Goal: Task Accomplishment & Management: Complete application form

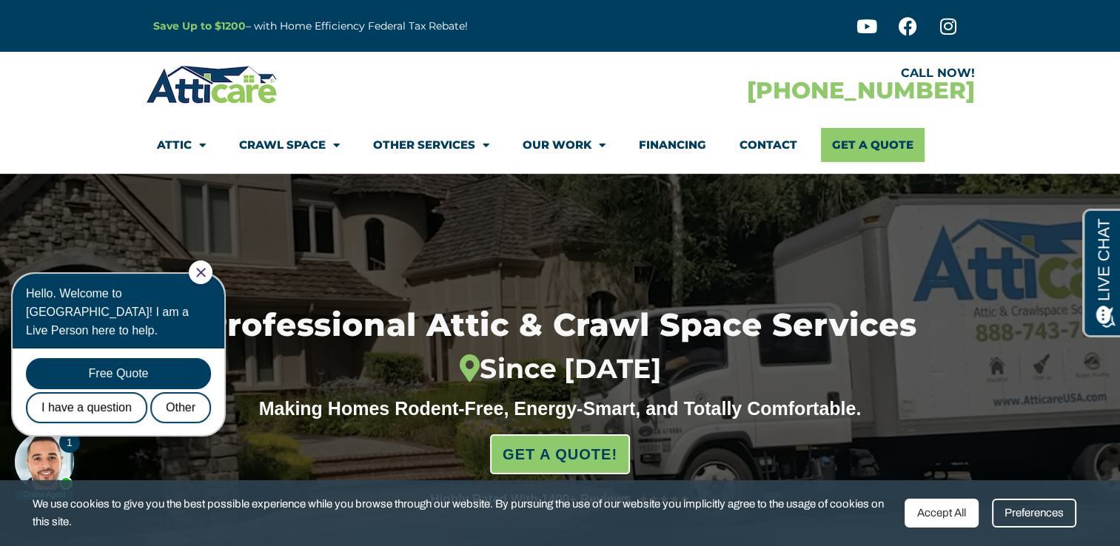
click at [110, 429] on body "1 Online Agent Close Hello. Welcome to [GEOGRAPHIC_DATA]! I am a Live Person he…" at bounding box center [125, 380] width 237 height 243
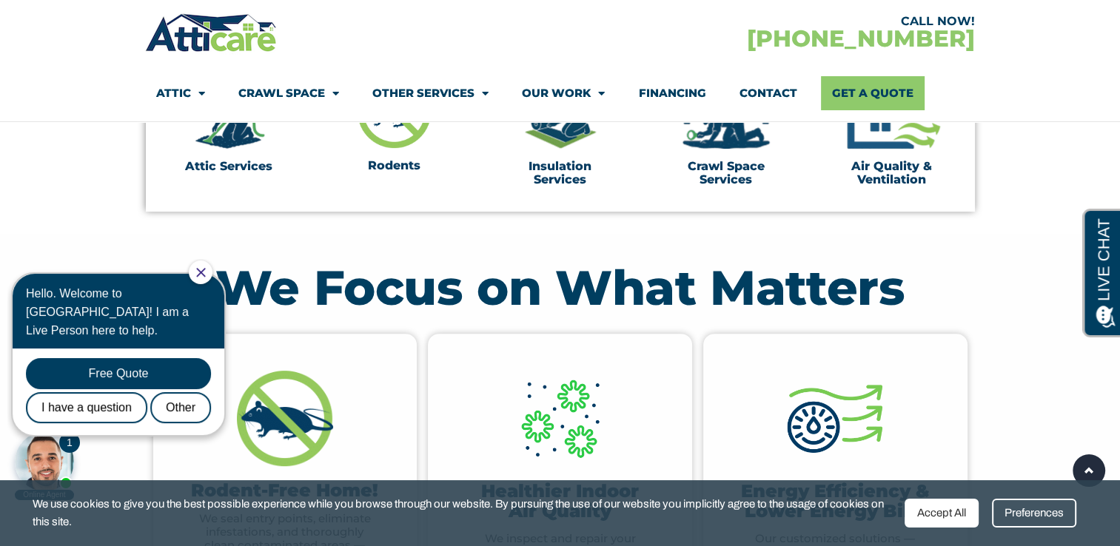
scroll to position [533, 0]
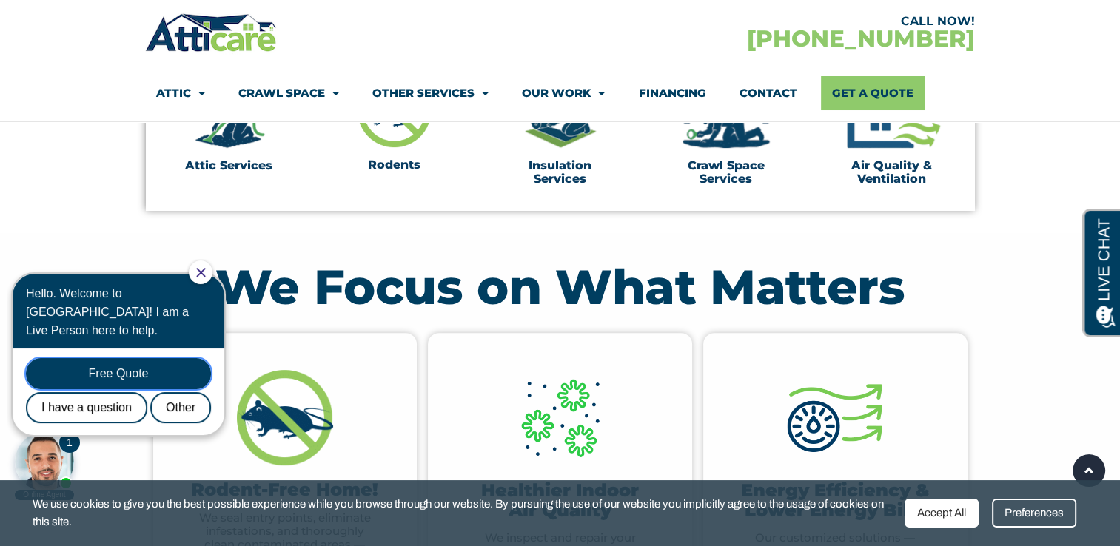
click at [166, 358] on div "Free Quote" at bounding box center [118, 373] width 185 height 31
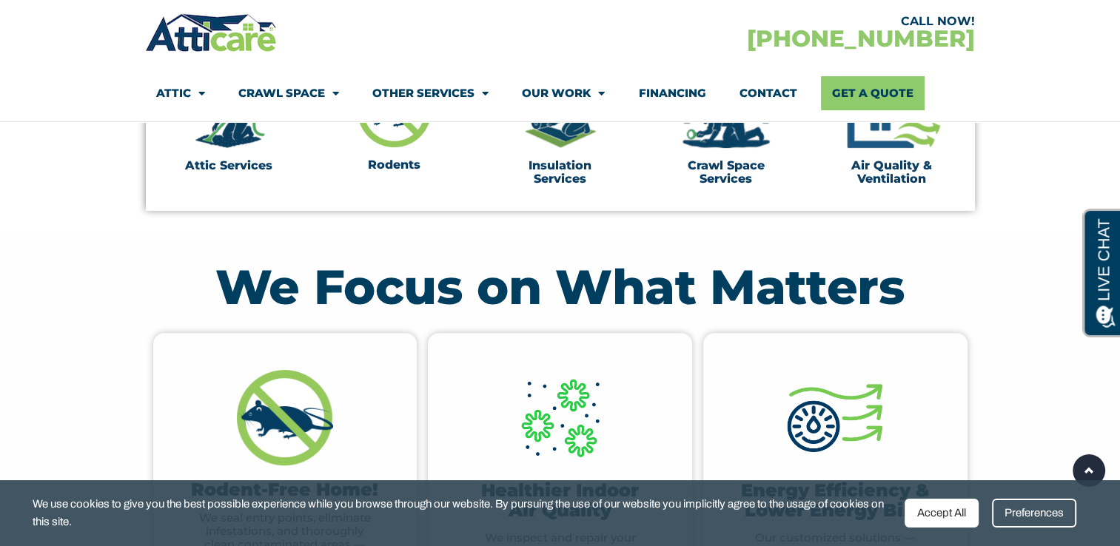
scroll to position [0, 0]
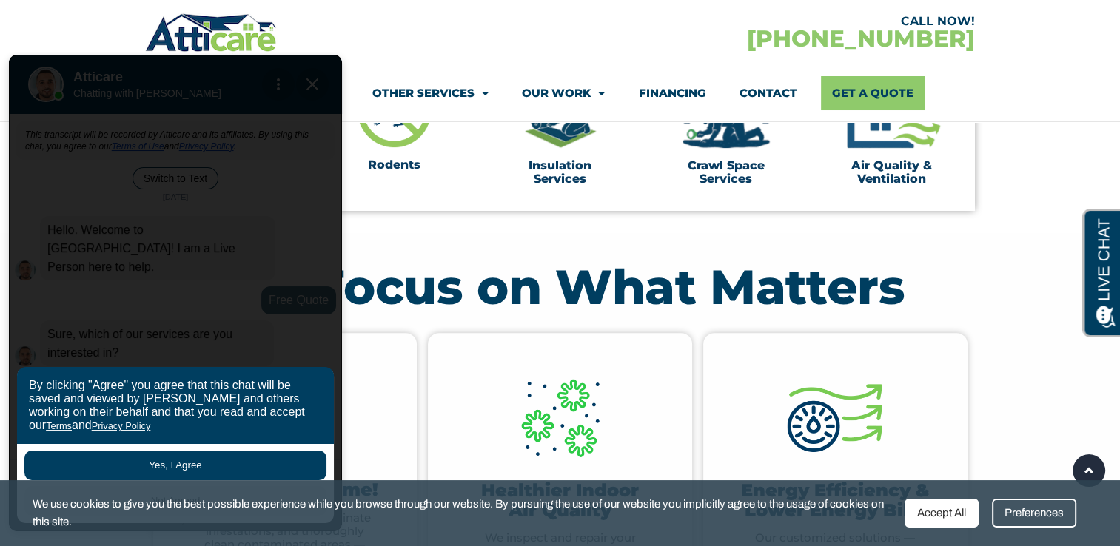
click at [243, 464] on button "Yes, I Agree" at bounding box center [175, 466] width 302 height 30
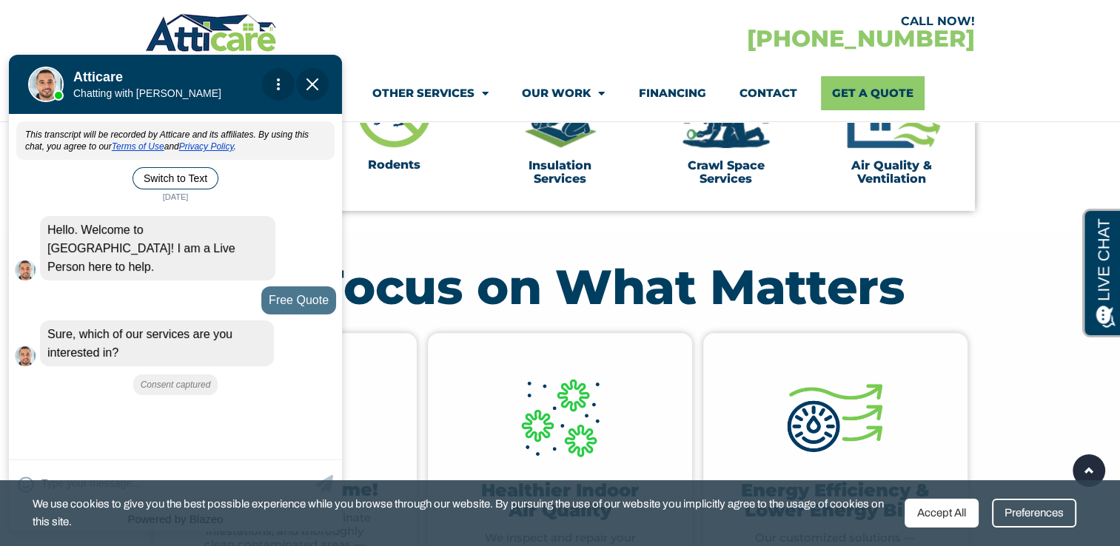
scroll to position [610, 0]
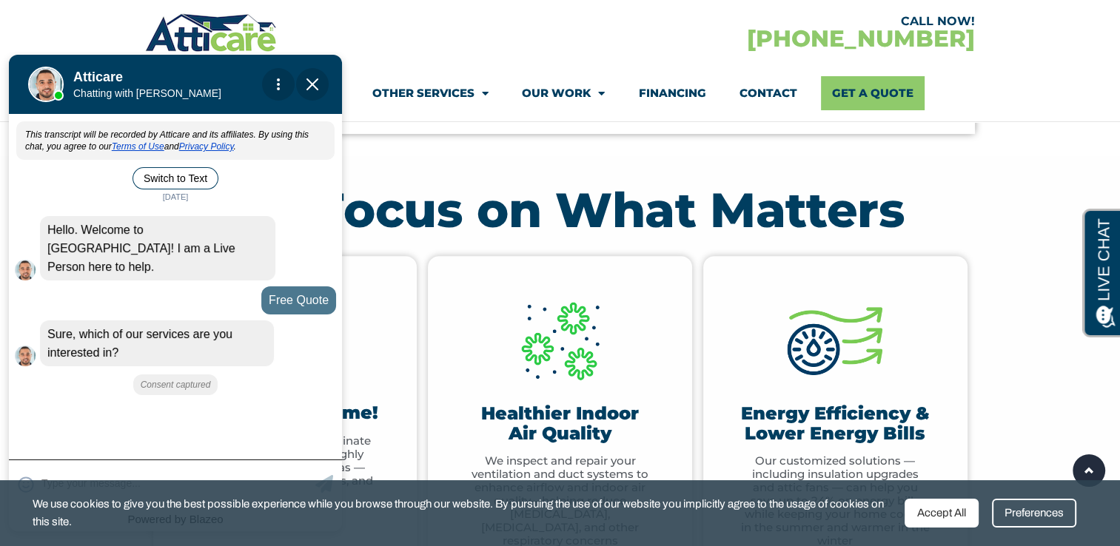
click at [111, 466] on div "😀 😁 😂 😃 😄 😅 😆 😇 😈 😉 😊 😋 😌 😍 😎 😏 😐 😑 😒 😓 😔 😕 😖 😗 😘 😛 😝 😞 😟 😠 😡 😢 😣 😤 😥 😦" at bounding box center [175, 483] width 333 height 47
click at [949, 522] on div "Accept All" at bounding box center [942, 513] width 74 height 29
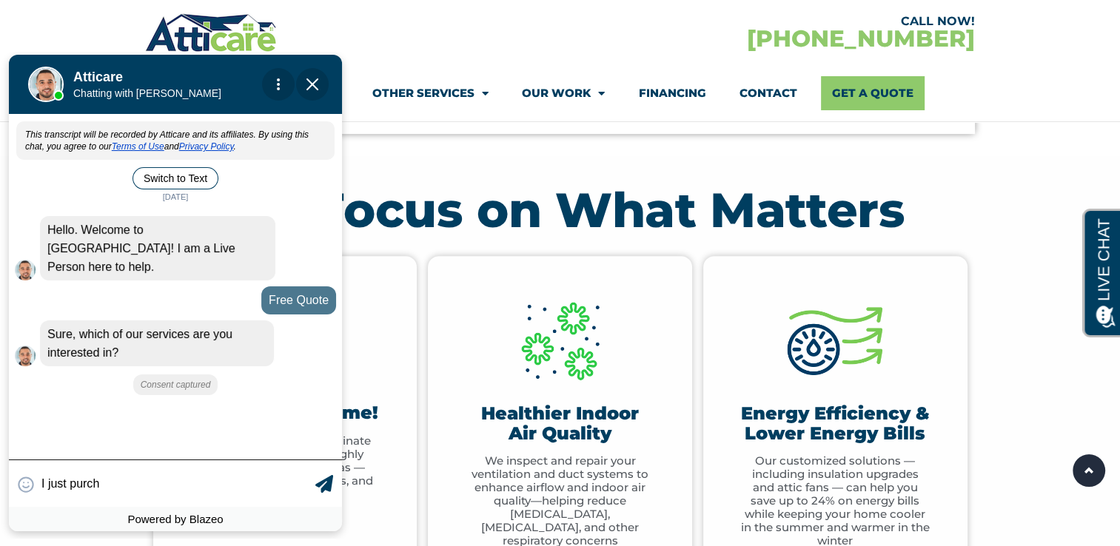
click at [110, 475] on input "I just purch" at bounding box center [176, 483] width 270 height 29
type input "I just purchased a 1900 sq ft"
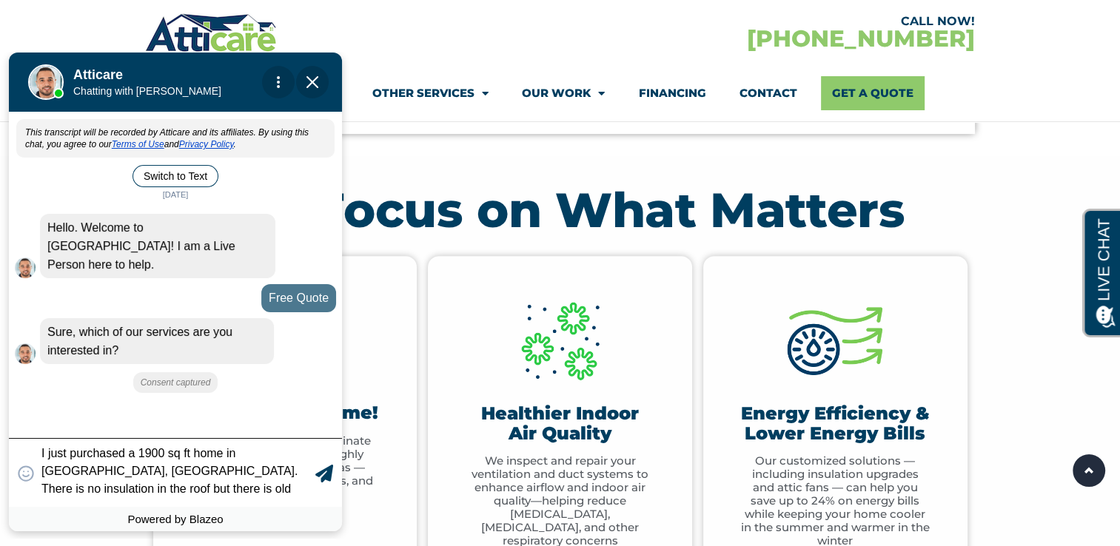
scroll to position [1, 0]
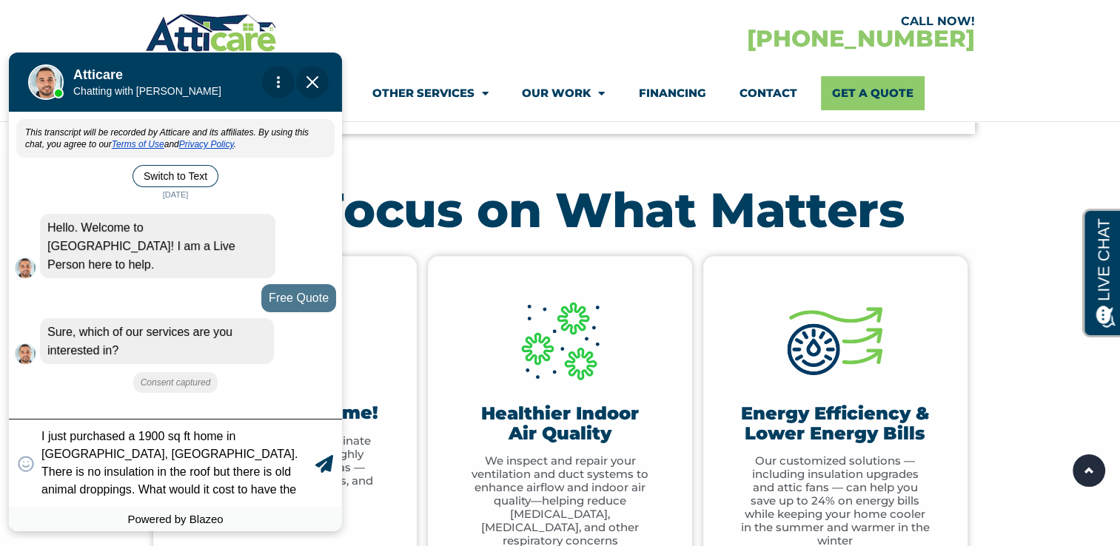
type textarea "I just purchased a 1900 sq ft home in [GEOGRAPHIC_DATA], [GEOGRAPHIC_DATA]. The…"
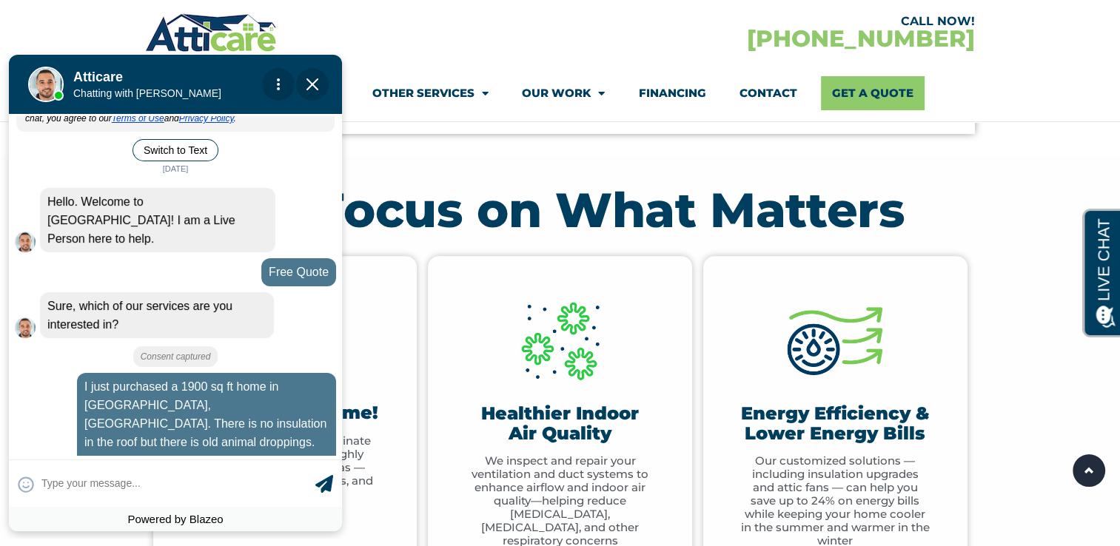
scroll to position [148, 0]
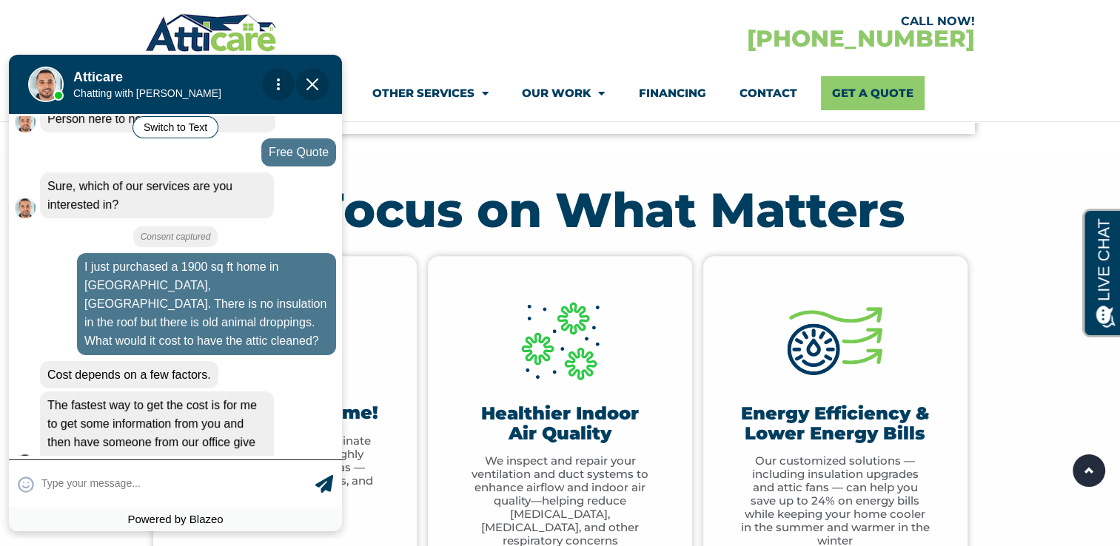
click at [169, 487] on textarea at bounding box center [176, 483] width 270 height 29
type input "Ok"
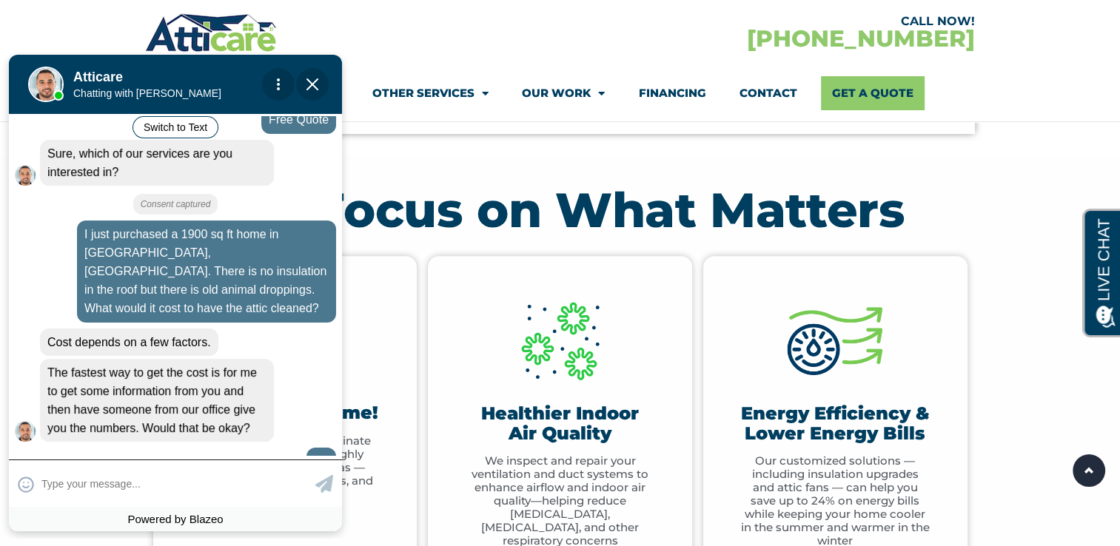
scroll to position [233, 0]
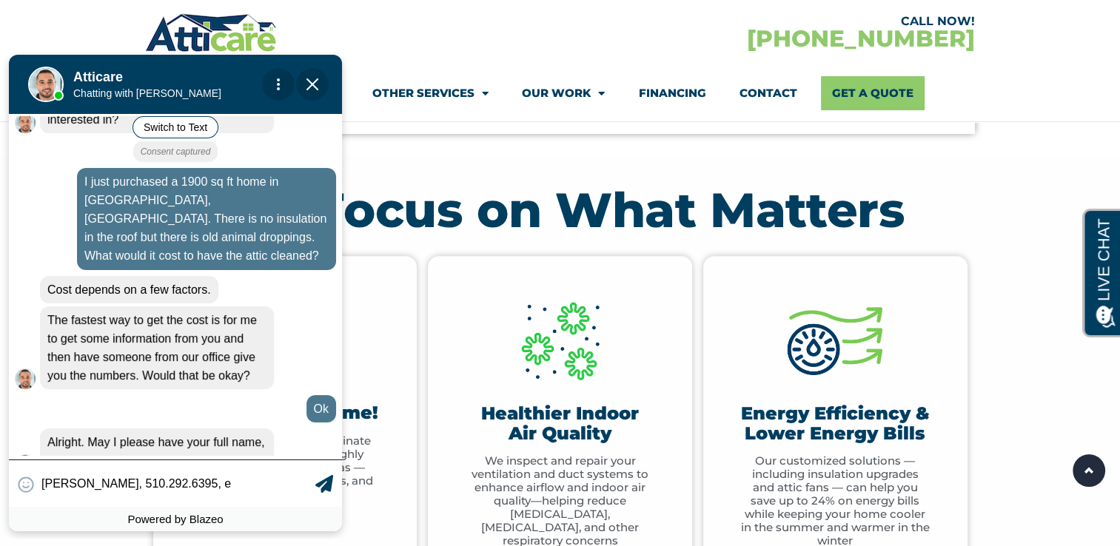
type input "[PERSON_NAME], 510.292.6395, em"
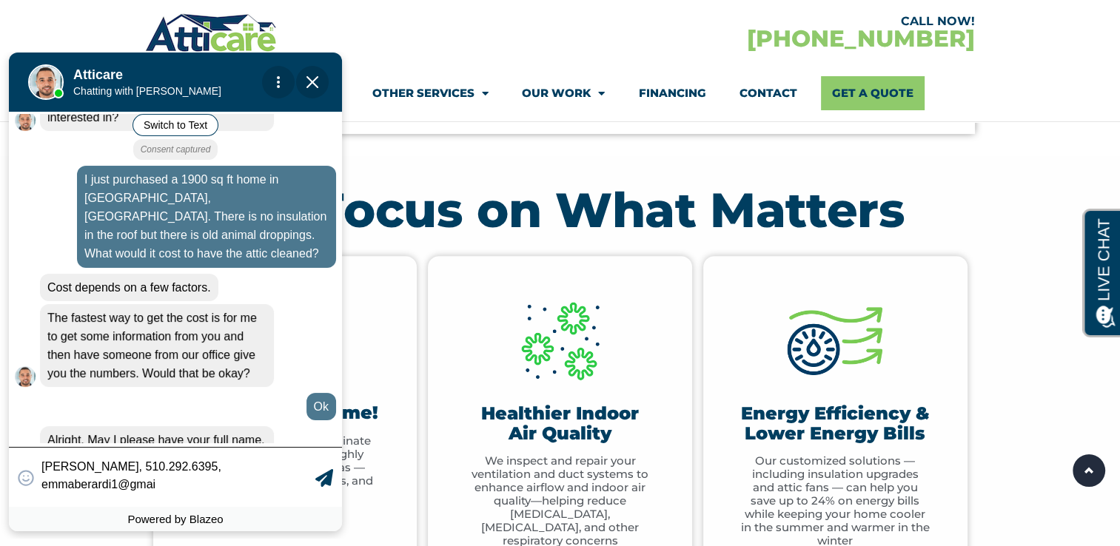
scroll to position [243, 0]
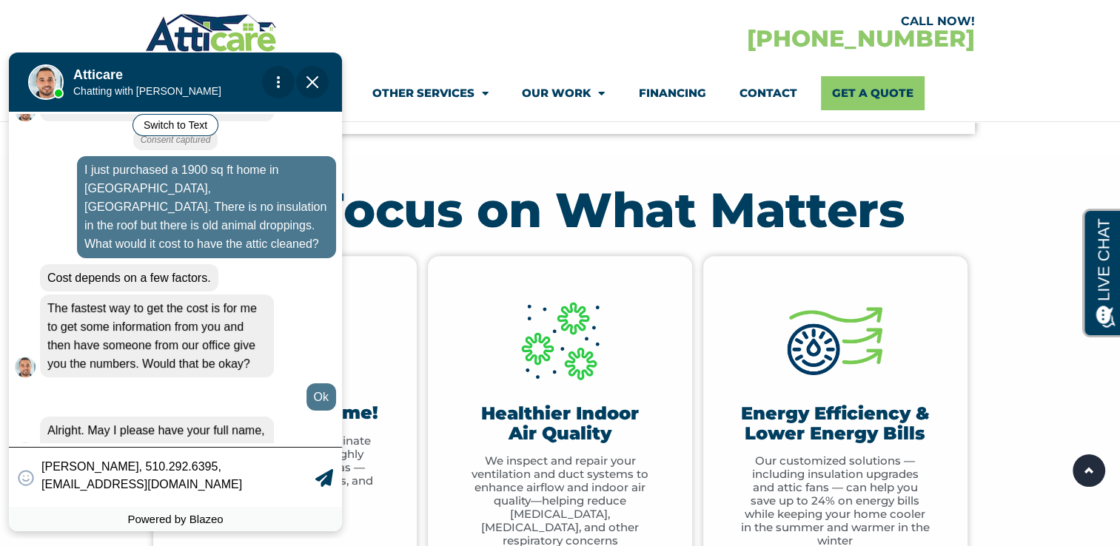
type textarea "[PERSON_NAME], 510.292.6395, [EMAIL_ADDRESS][DOMAIN_NAME]"
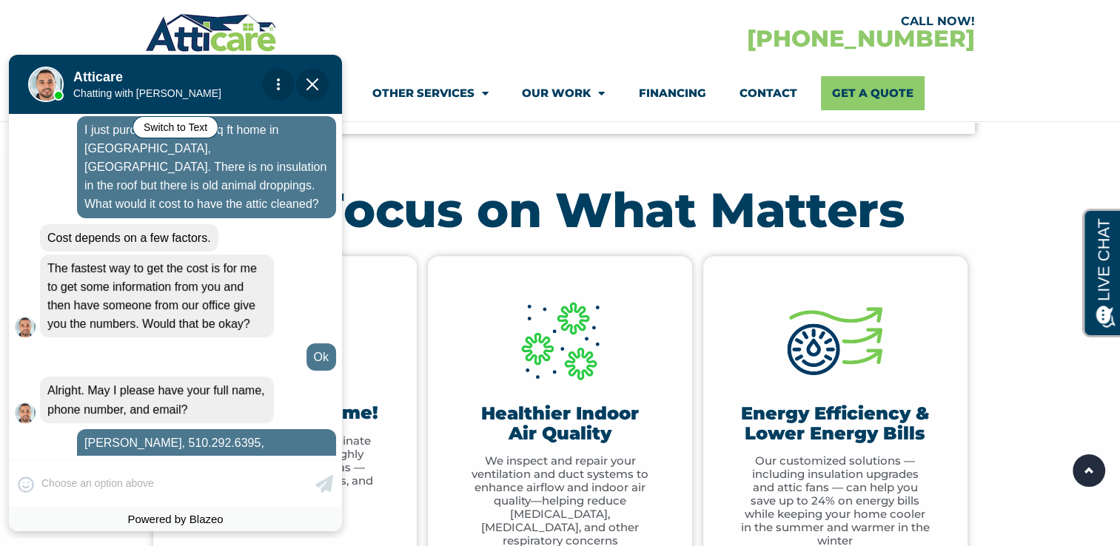
scroll to position [371, 0]
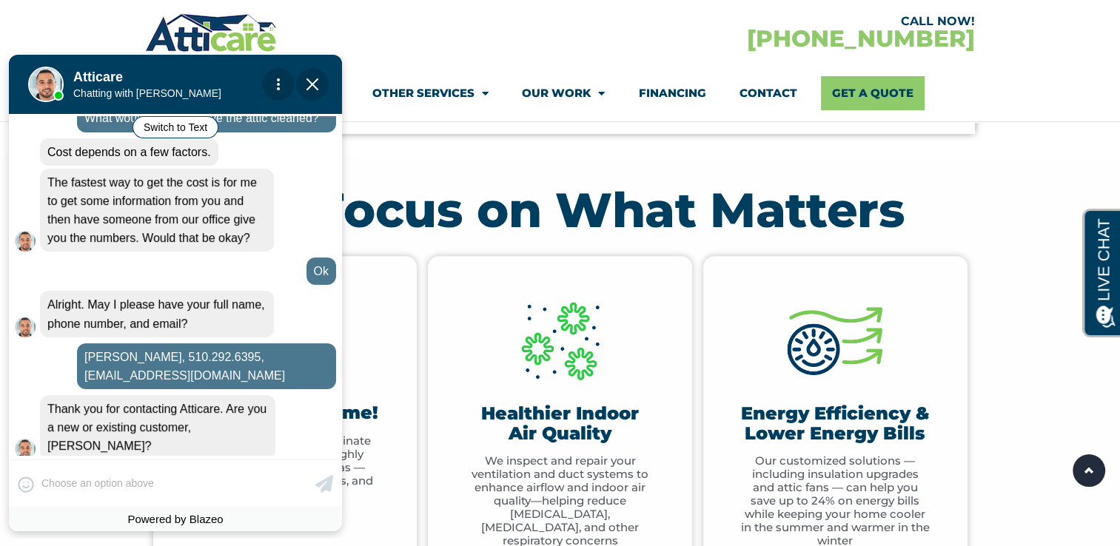
drag, startPoint x: 89, startPoint y: 486, endPoint x: 237, endPoint y: 419, distance: 162.7
click at [237, 419] on div "Convert this chat to text Invalid phone number You have already been contacted …" at bounding box center [175, 293] width 333 height 477
click at [237, 464] on div "New" at bounding box center [233, 479] width 53 height 31
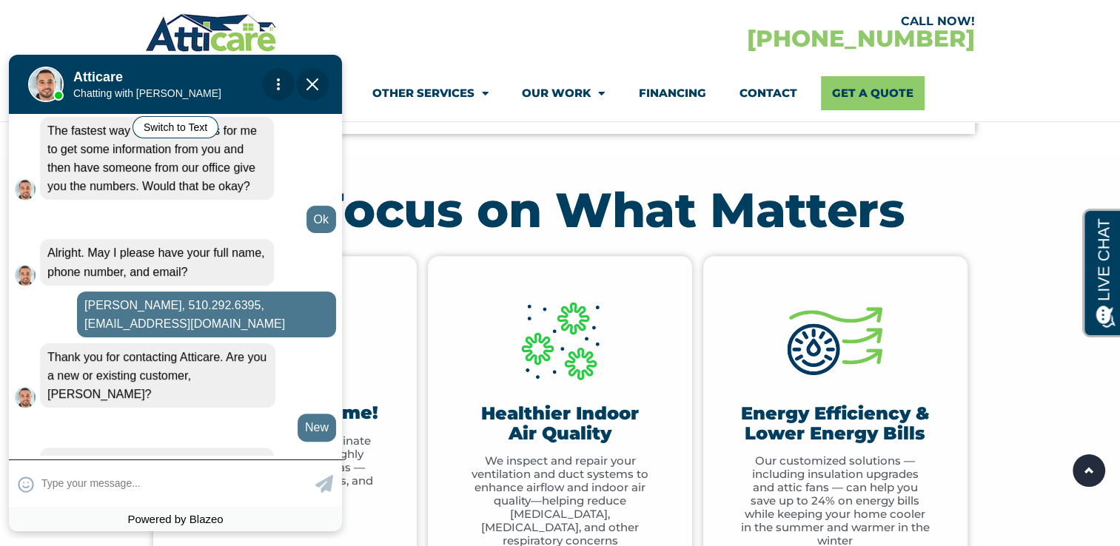
click at [56, 484] on textarea at bounding box center [176, 483] width 270 height 29
click at [102, 482] on textarea at bounding box center [176, 483] width 270 height 29
type input "94546"
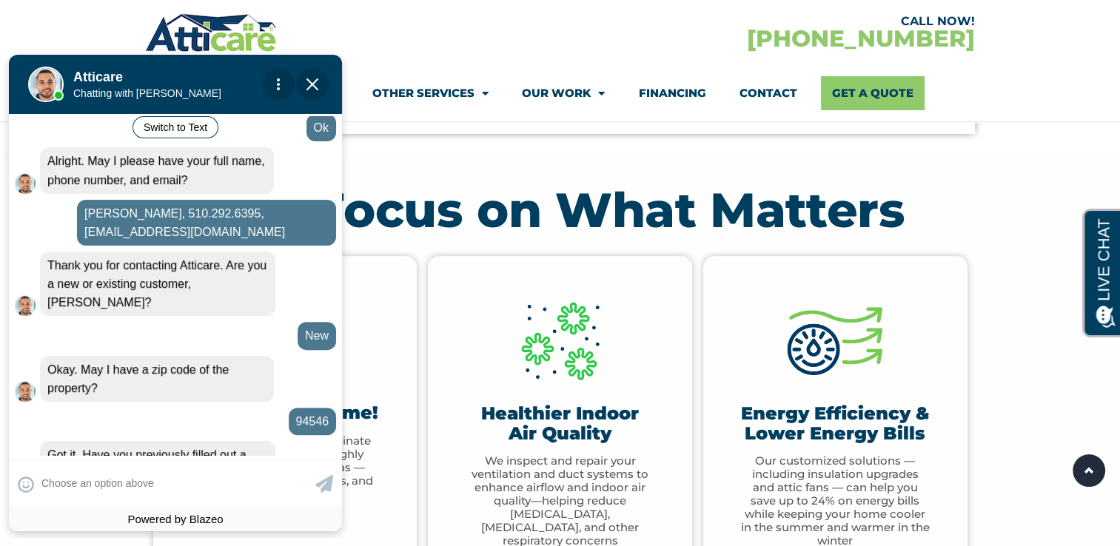
scroll to position [580, 0]
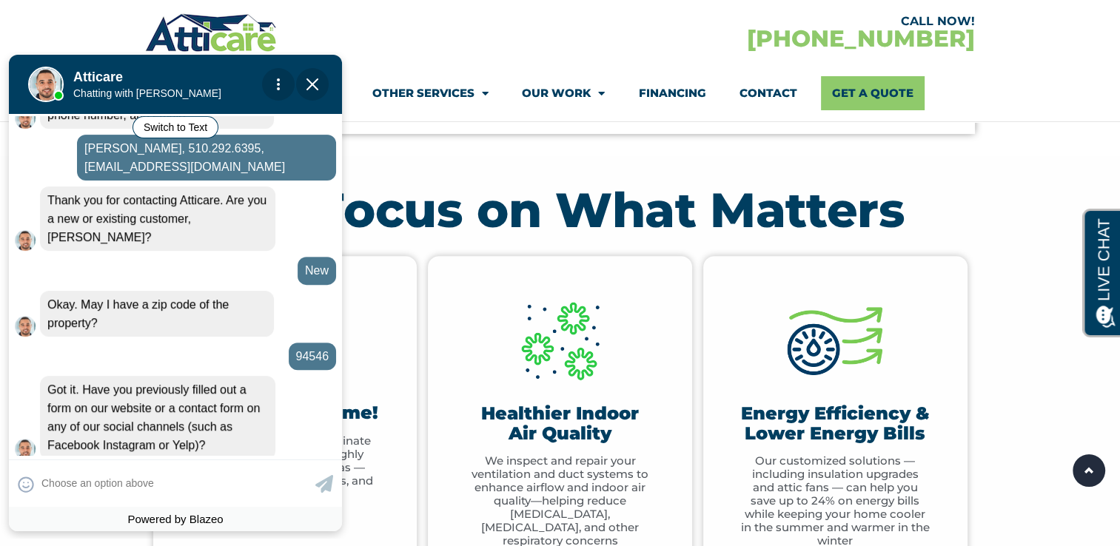
click at [317, 464] on div "No" at bounding box center [314, 479] width 44 height 31
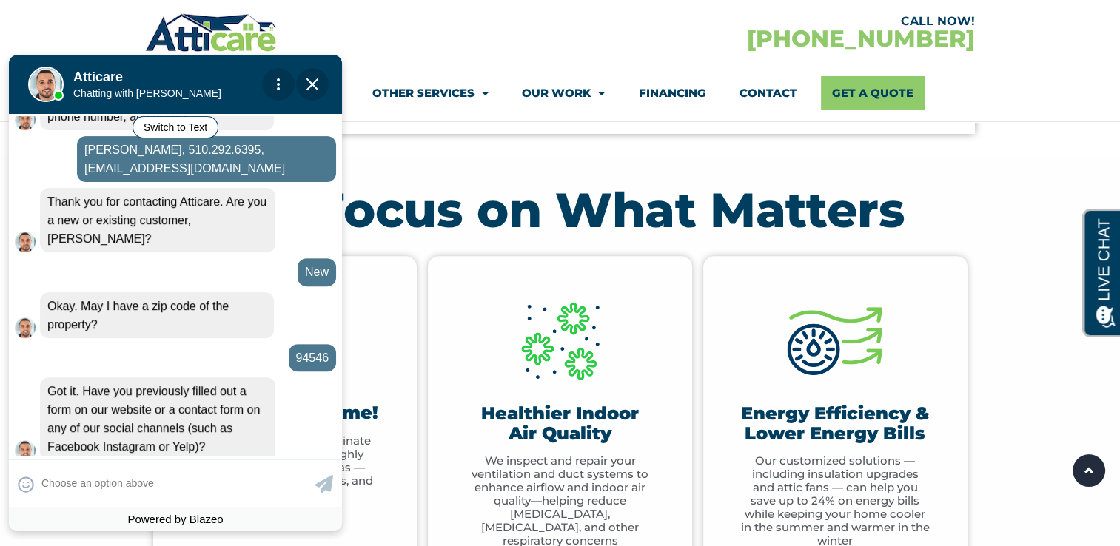
scroll to position [646, 0]
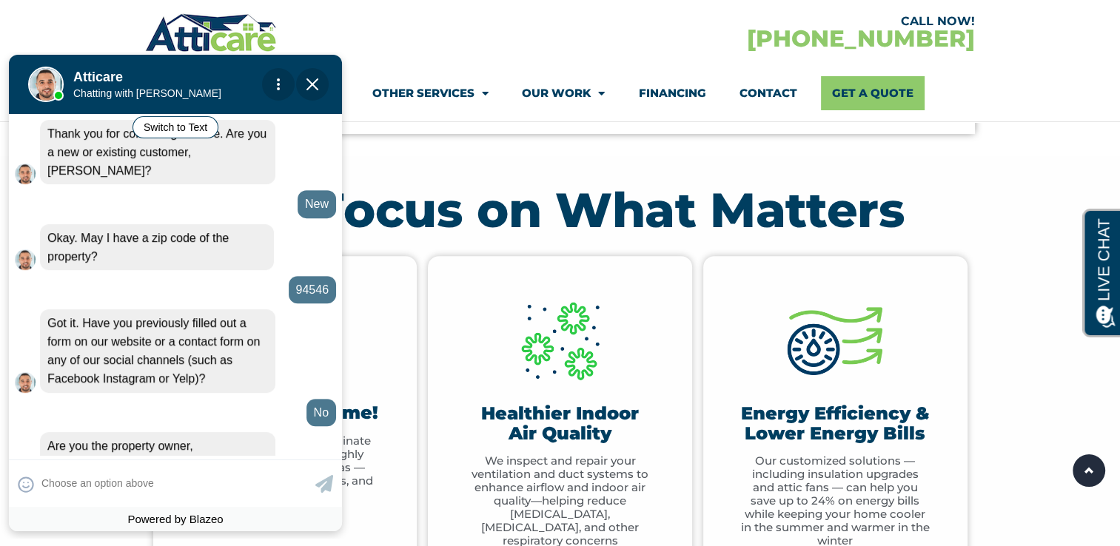
click at [268, 482] on div "Yes" at bounding box center [262, 497] width 49 height 31
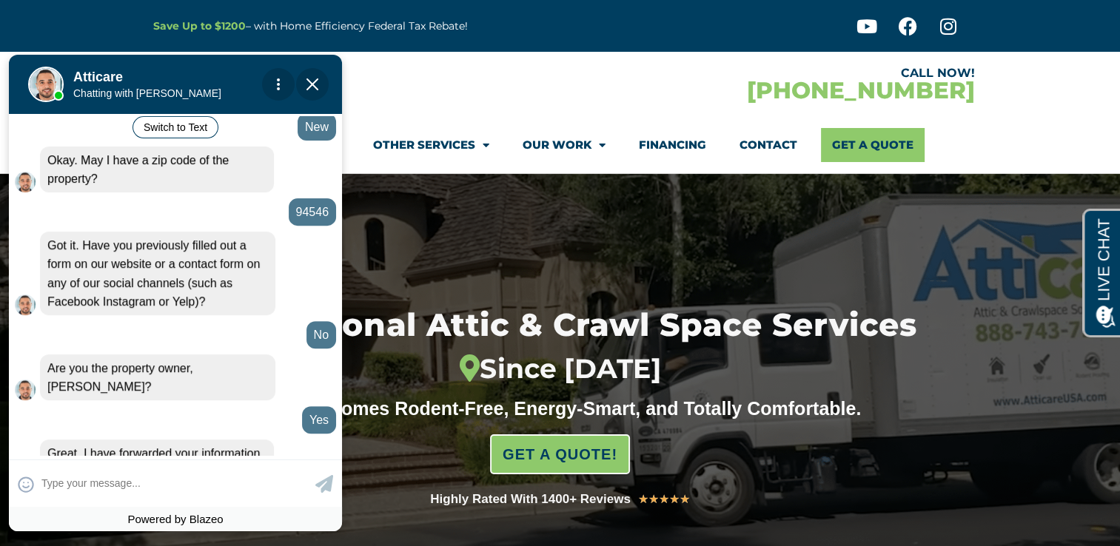
scroll to position [643, 0]
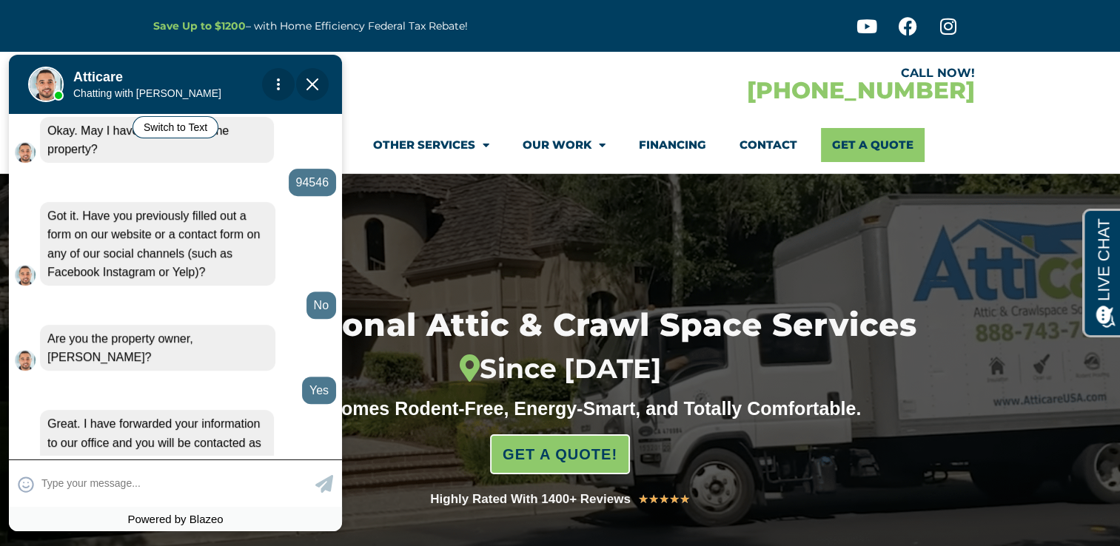
click at [92, 484] on textarea at bounding box center [176, 483] width 270 height 29
type input "Nope that should be good, tha"
type textarea "Nope that should be good, than"
type input "Nope that should be good, thank"
type textarea "Nope that should be good, thank you."
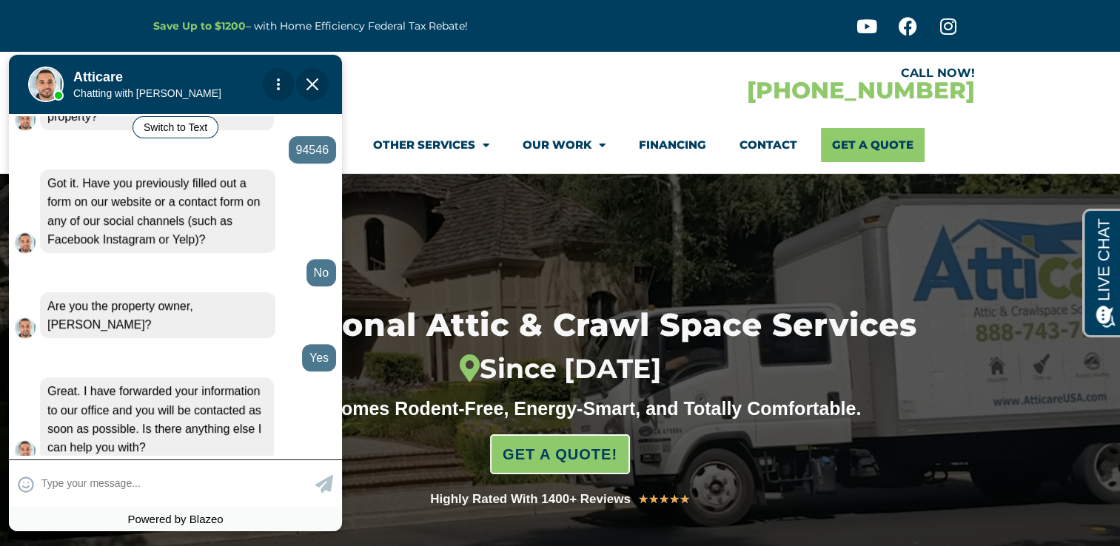
scroll to position [676, 0]
click at [319, 84] on span "Close Chat" at bounding box center [312, 84] width 33 height 33
